Goal: Transaction & Acquisition: Download file/media

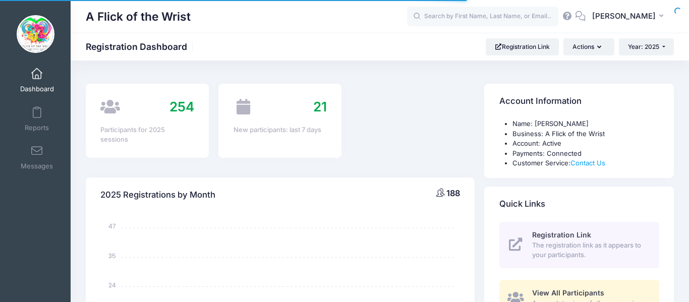
select select
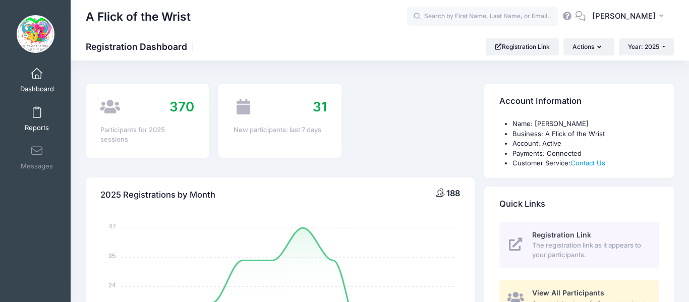
click at [34, 121] on link "Reports" at bounding box center [37, 118] width 48 height 35
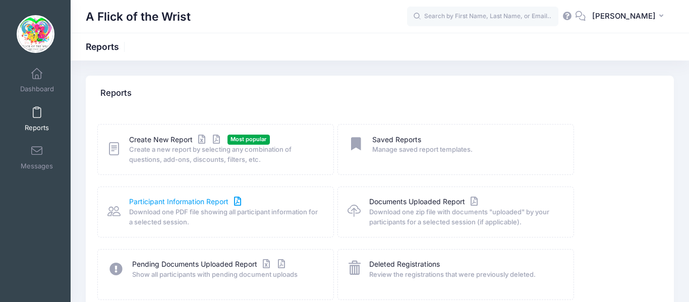
click at [169, 200] on link "Participant Information Report" at bounding box center [186, 202] width 114 height 11
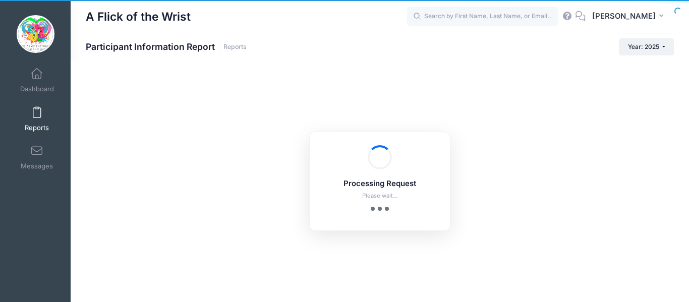
checkbox input "true"
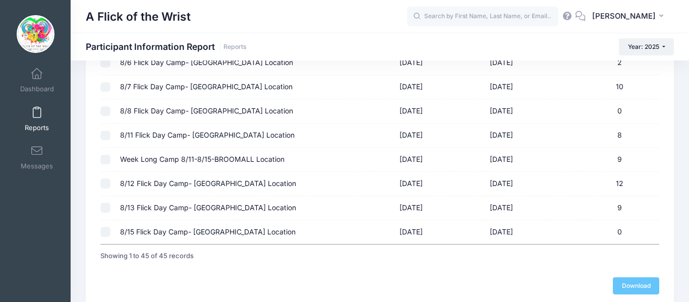
scroll to position [1029, 0]
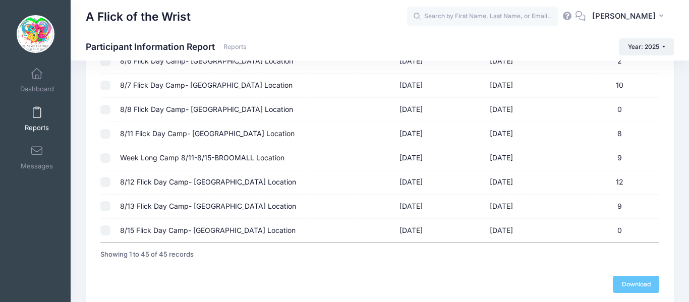
click at [103, 207] on input "checkbox" at bounding box center [105, 206] width 10 height 10
checkbox input "true"
click at [625, 288] on link "Download" at bounding box center [636, 284] width 46 height 17
click at [100, 183] on input "checkbox" at bounding box center [105, 182] width 10 height 10
checkbox input "true"
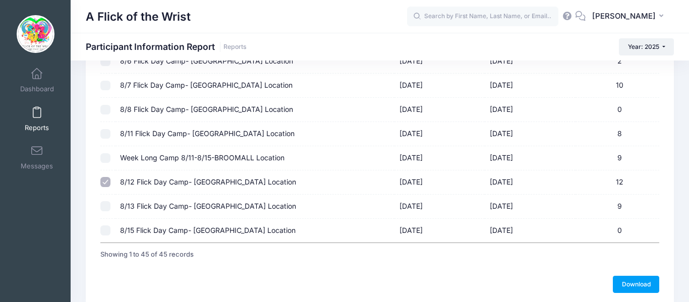
checkbox input "false"
click at [638, 278] on link "Download" at bounding box center [636, 284] width 46 height 17
click at [107, 154] on input "checkbox" at bounding box center [105, 158] width 10 height 10
checkbox input "true"
checkbox input "false"
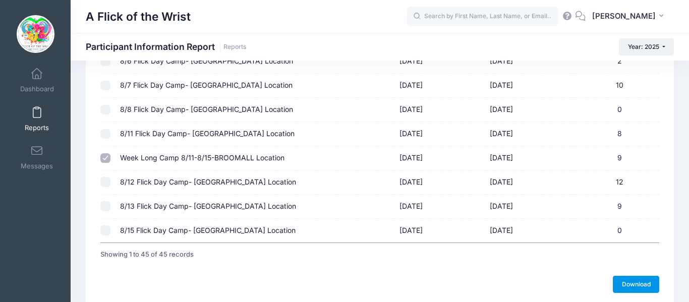
click at [633, 283] on link "Download" at bounding box center [636, 284] width 46 height 17
